Goal: Task Accomplishment & Management: Use online tool/utility

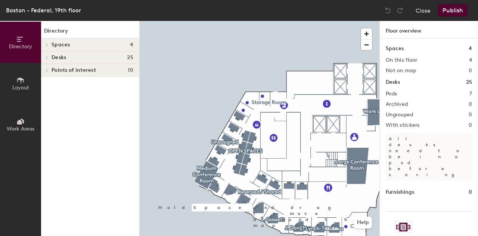
click at [47, 56] on icon at bounding box center [46, 57] width 1 height 3
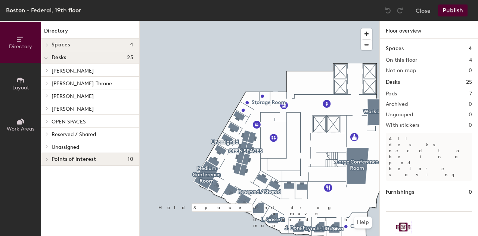
click at [79, 145] on span "Unassigned" at bounding box center [66, 147] width 28 height 6
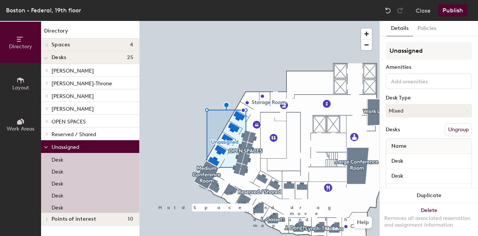
click at [412, 112] on button "Mixed" at bounding box center [429, 110] width 86 height 13
click at [406, 154] on div "Hoteled" at bounding box center [424, 156] width 75 height 11
click at [451, 11] on button "Publish" at bounding box center [453, 10] width 30 height 12
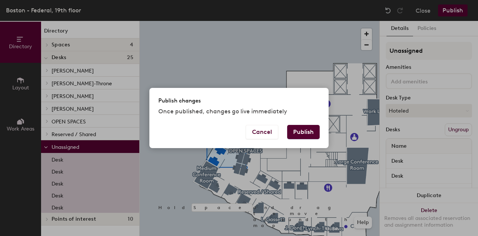
click at [306, 132] on button "Publish" at bounding box center [303, 132] width 33 height 14
